Goal: Transaction & Acquisition: Purchase product/service

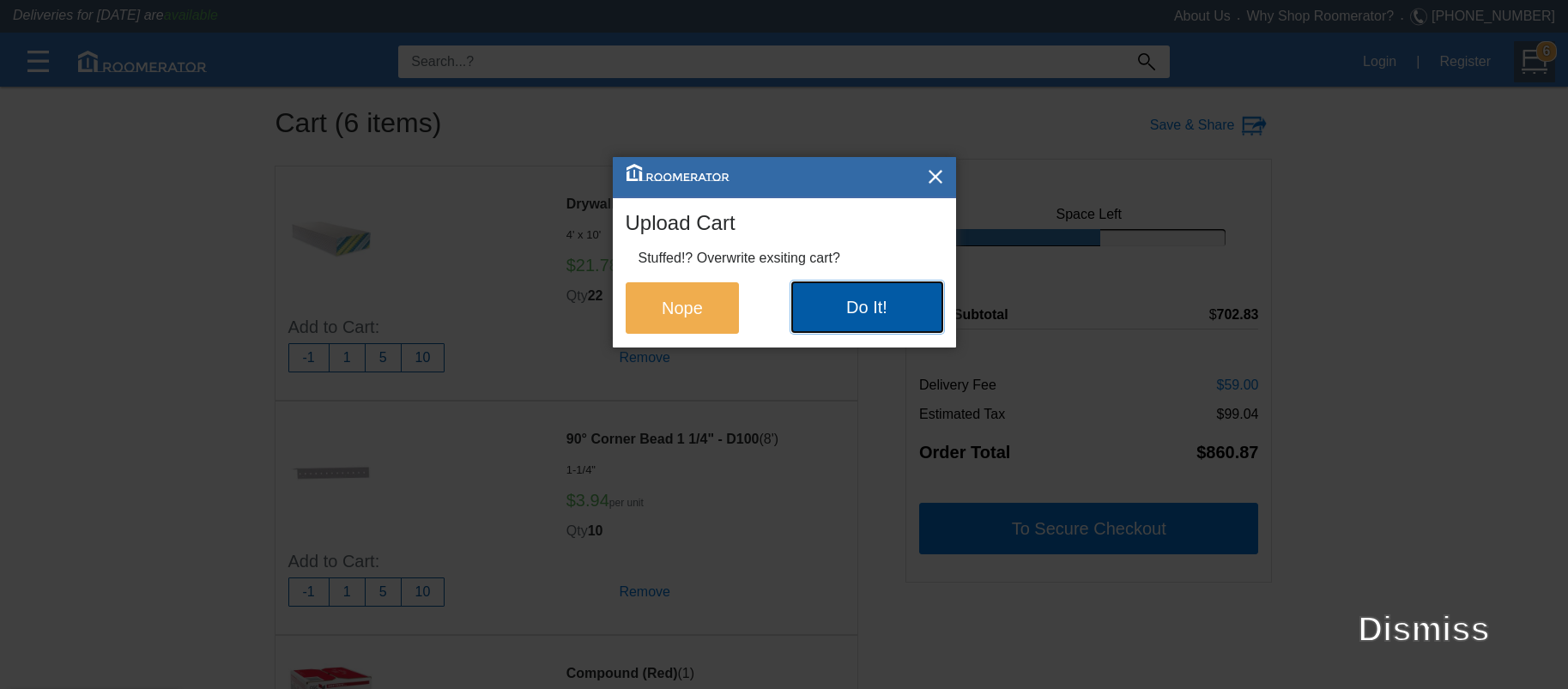
click at [842, 305] on button "Do It!" at bounding box center [867, 307] width 152 height 51
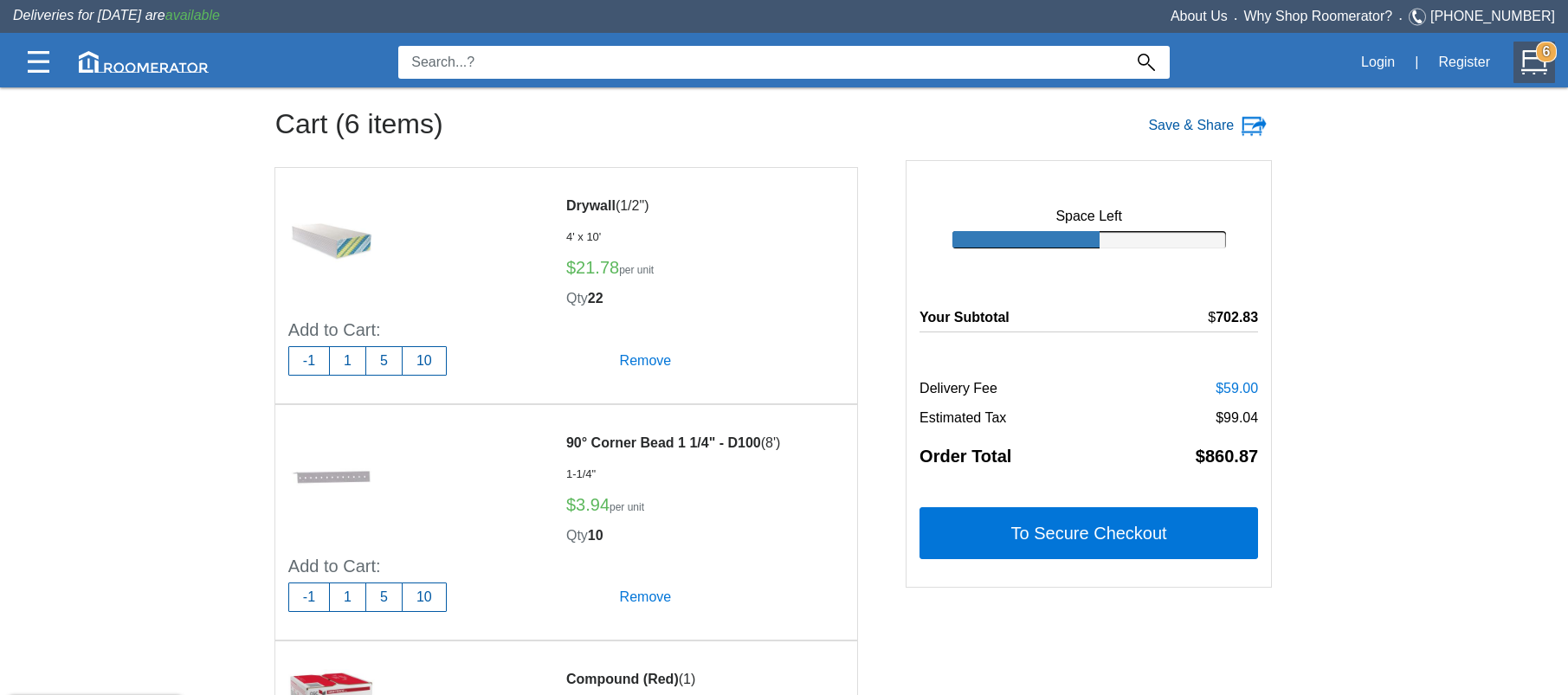
click at [844, 120] on div "Save & Share" at bounding box center [1025, 127] width 510 height 38
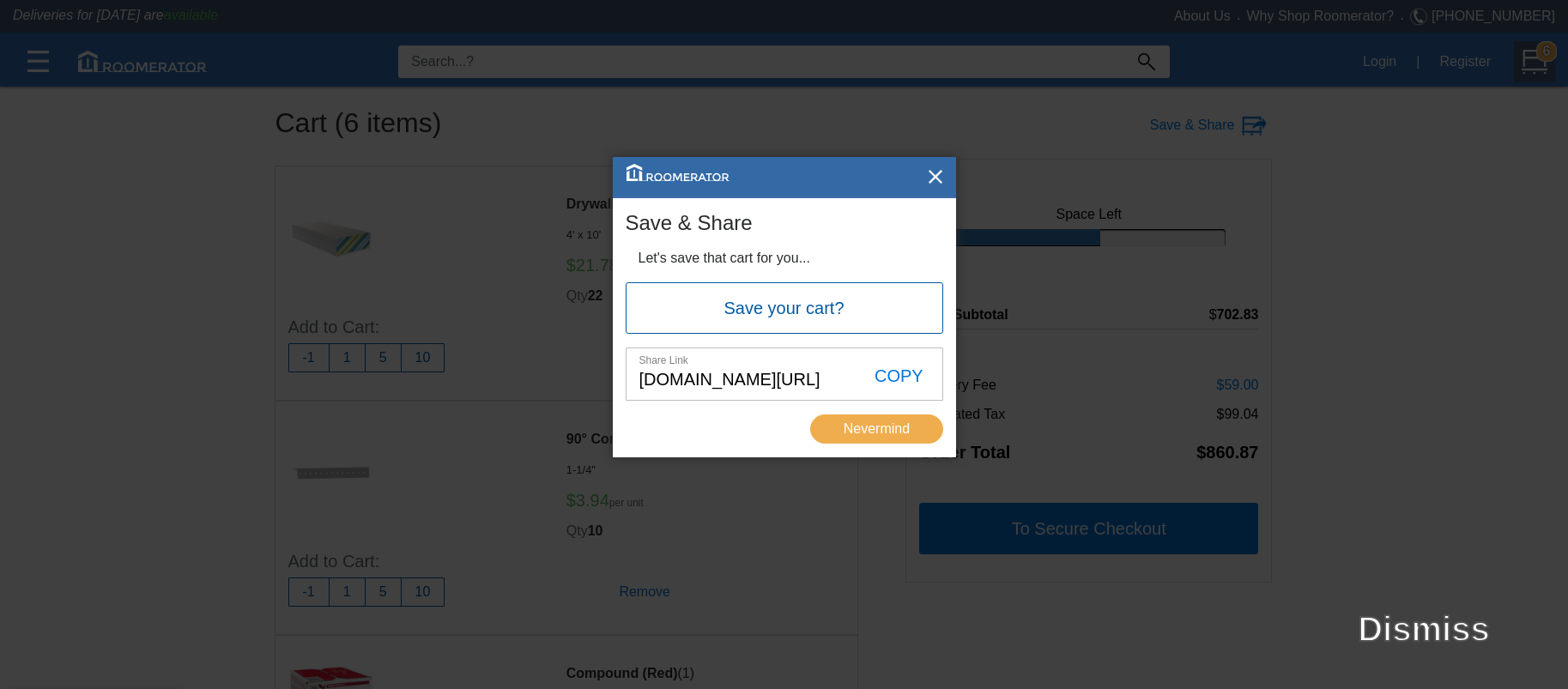
drag, startPoint x: 837, startPoint y: 119, endPoint x: 750, endPoint y: 63, distance: 103.5
click at [753, 65] on div at bounding box center [784, 344] width 1568 height 689
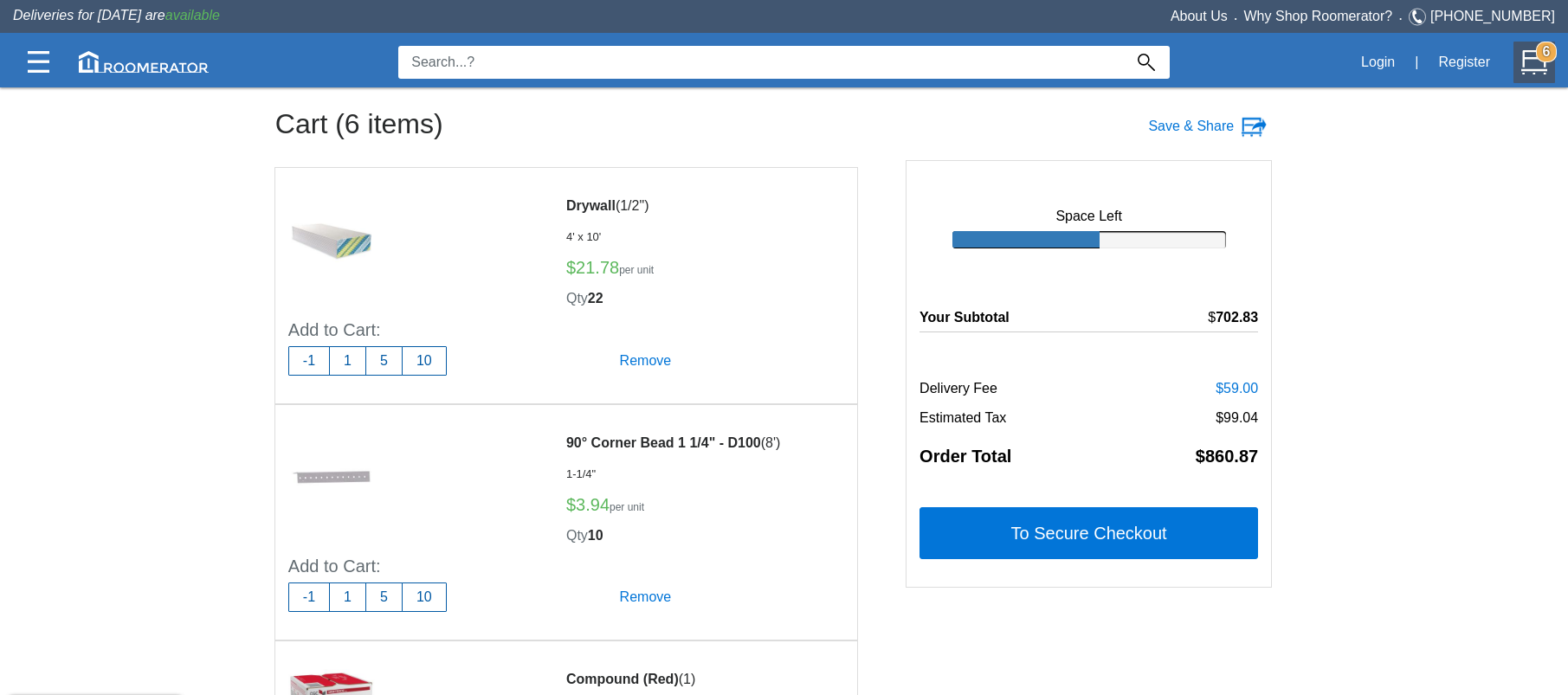
click at [756, 59] on input at bounding box center [761, 61] width 725 height 33
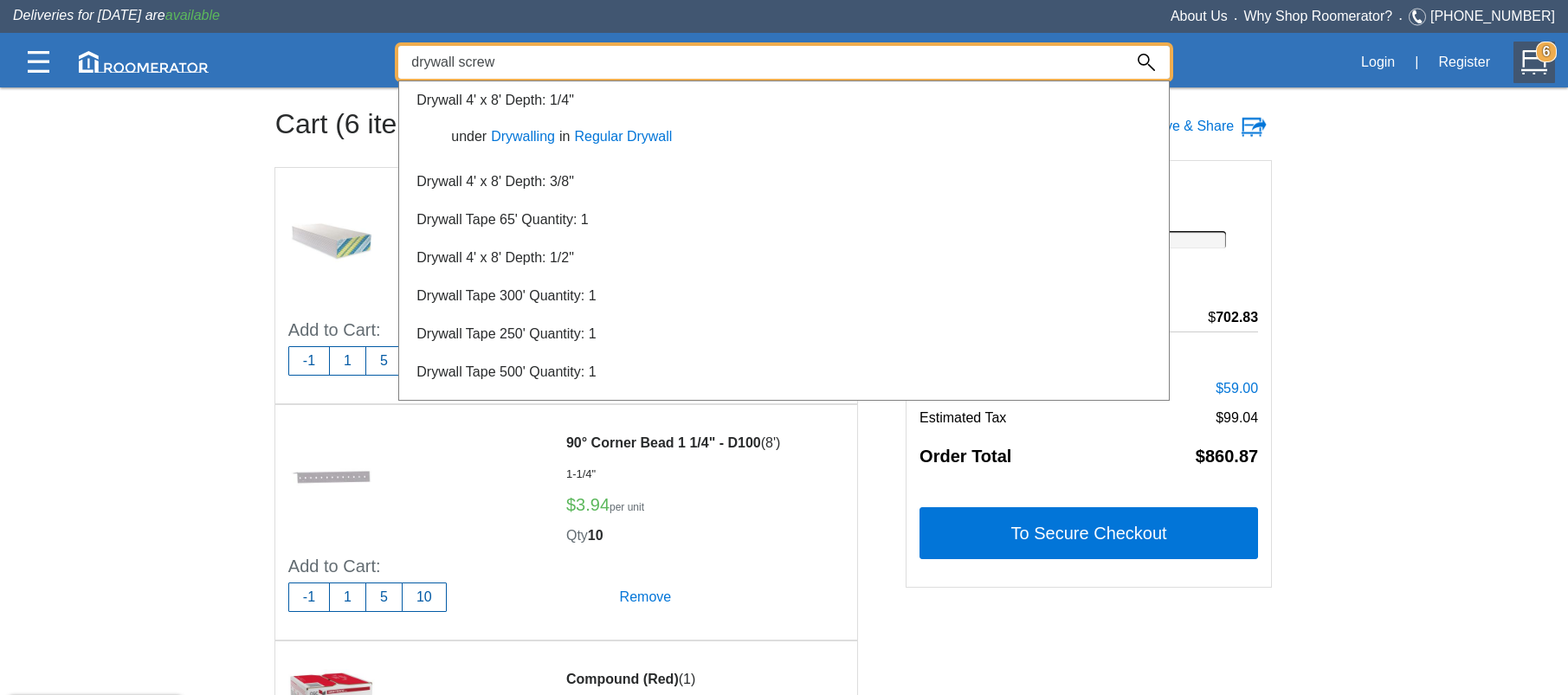
drag, startPoint x: 464, startPoint y: 59, endPoint x: 299, endPoint y: 51, distance: 165.2
click at [306, 55] on div "drywall screw L5B Login | Register 6" at bounding box center [784, 62] width 1542 height 51
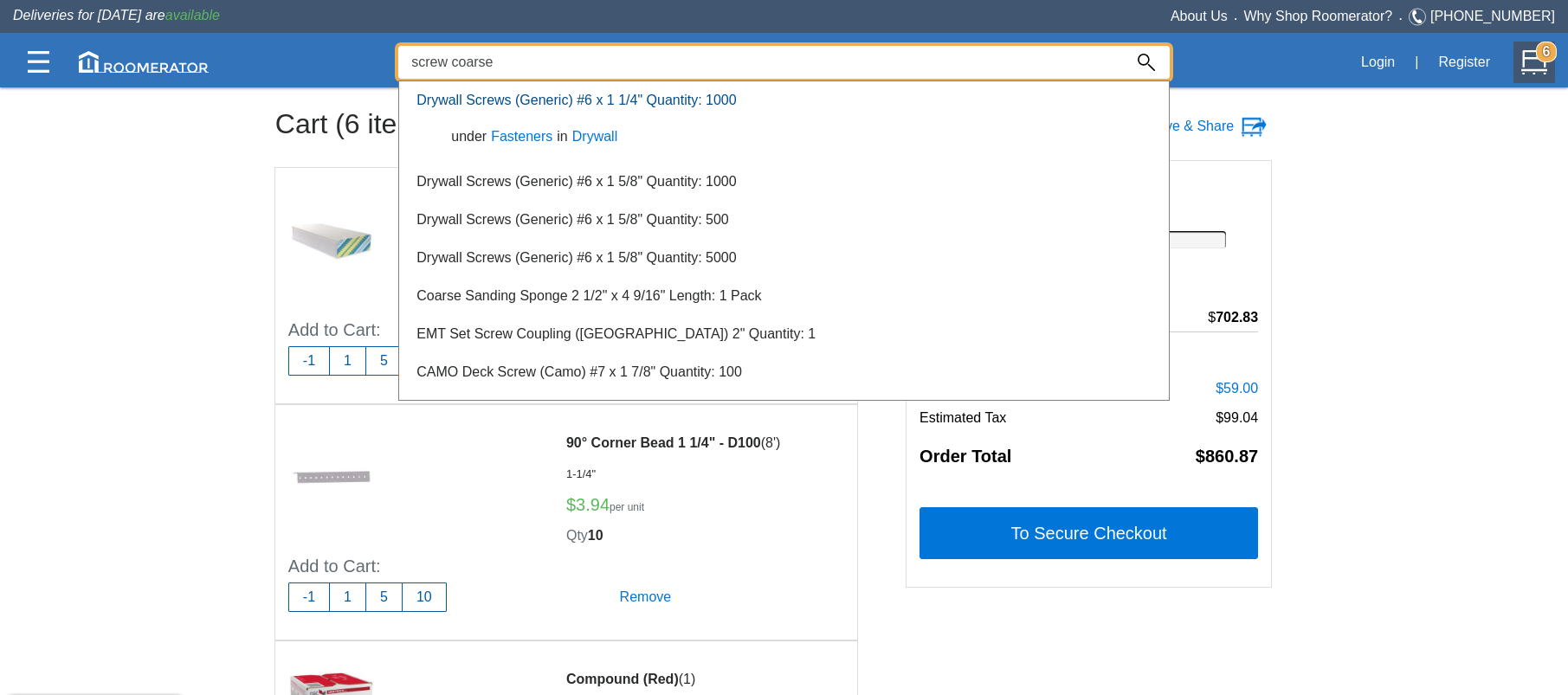
type input "screw coarse"
click at [483, 102] on link "Drywall Screws (Generic) #6 x 1 1/4" Quantity: 1000" at bounding box center [575, 100] width 320 height 15
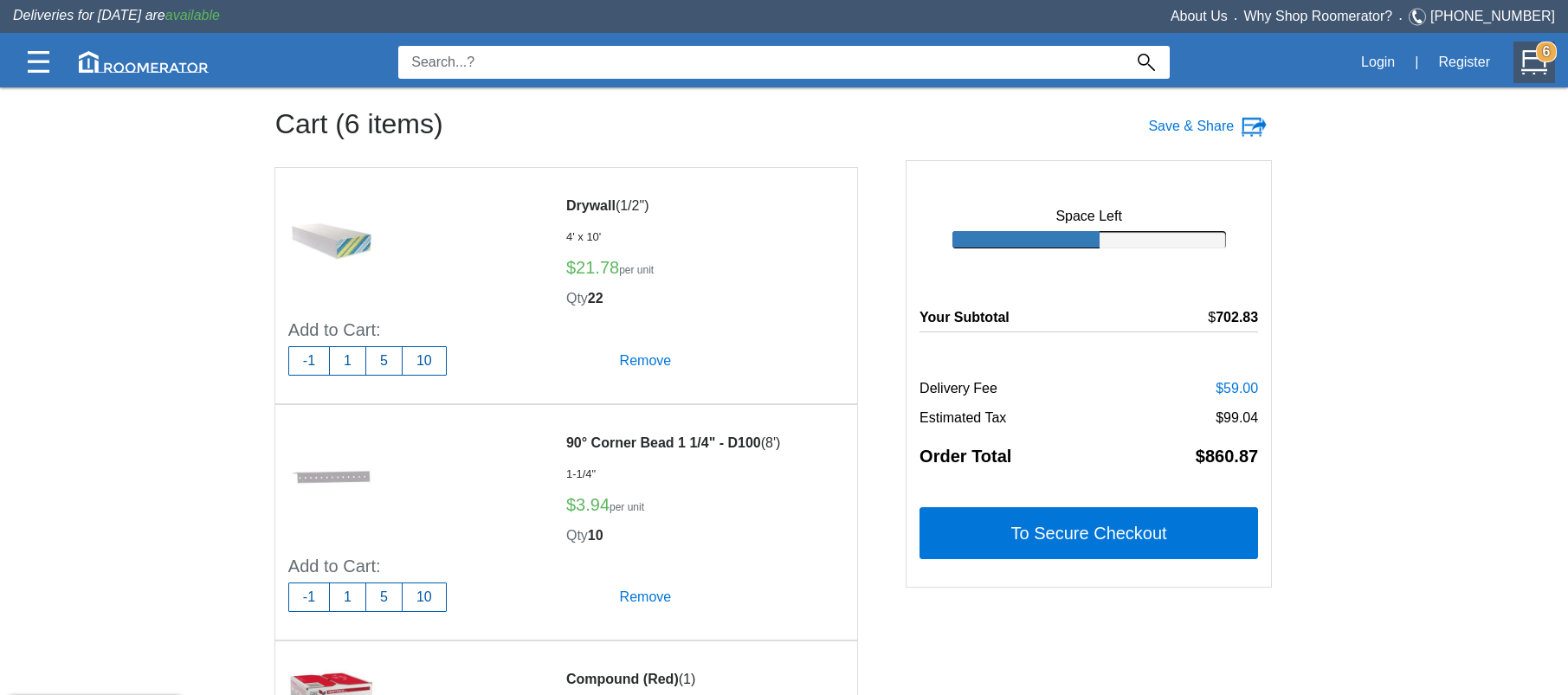
scroll to position [86, 0]
